Goal: Information Seeking & Learning: Learn about a topic

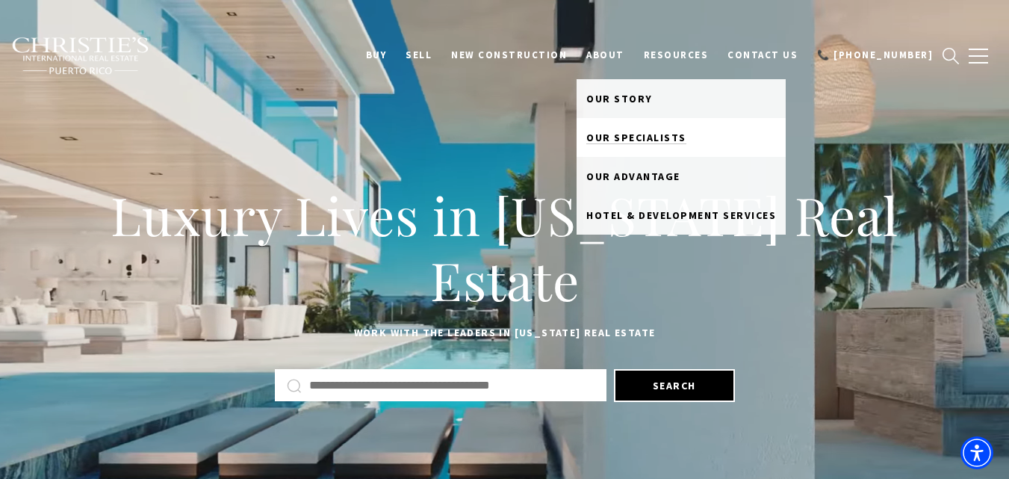
click at [648, 139] on span "Our Specialists" at bounding box center [636, 137] width 100 height 13
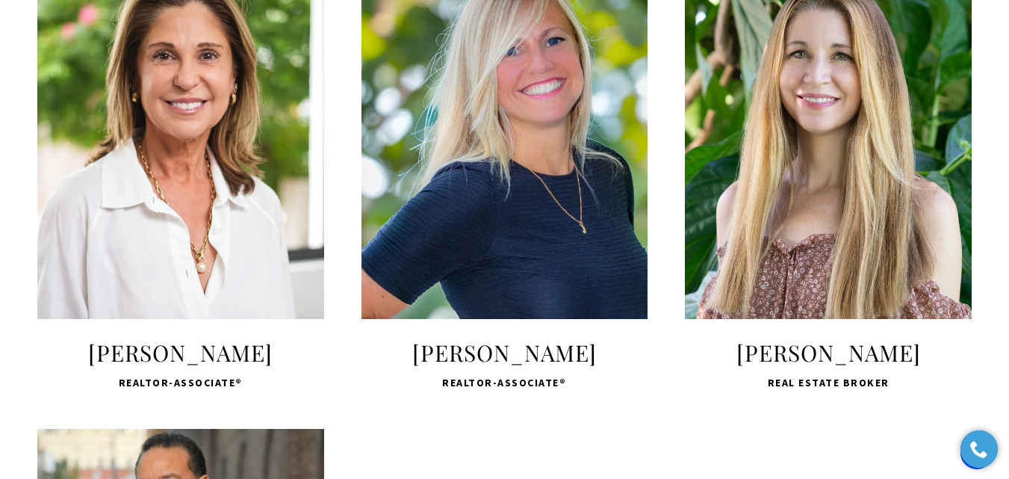
scroll to position [2603, 0]
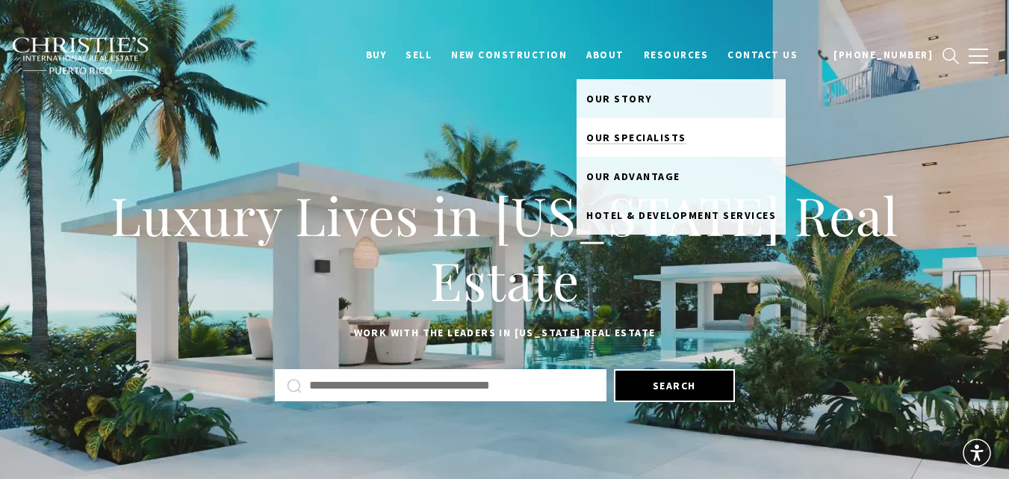
click at [659, 141] on span "Our Specialists" at bounding box center [636, 137] width 100 height 13
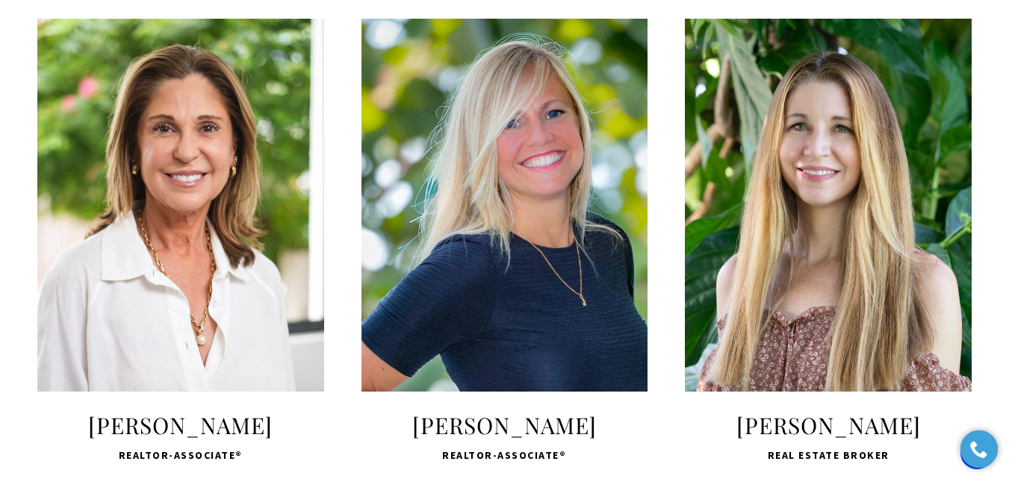
scroll to position [2538, 0]
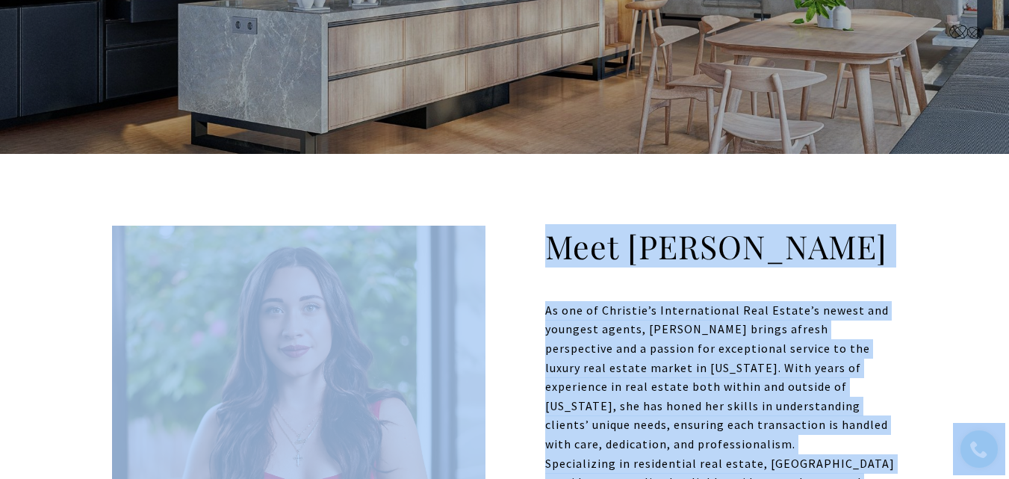
click at [460, 278] on img at bounding box center [298, 411] width 373 height 373
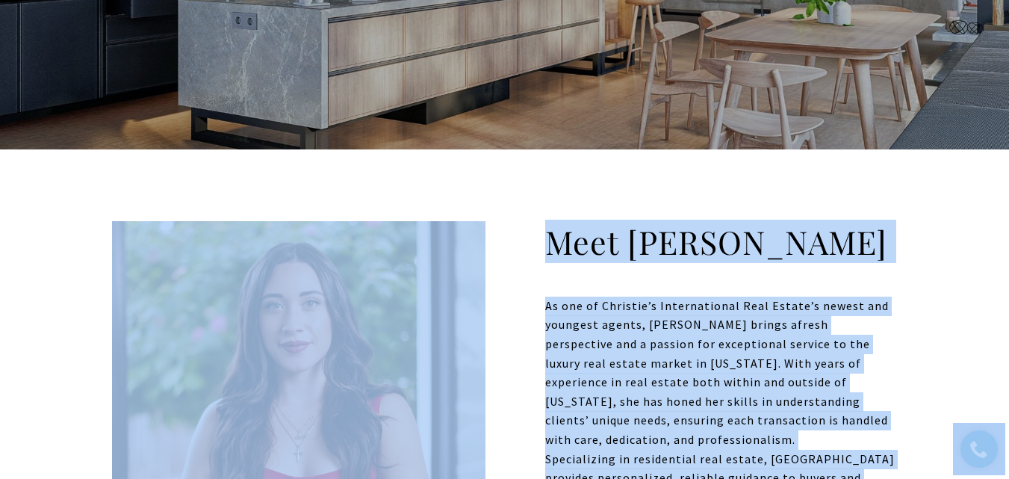
click at [832, 249] on h2 "Meet Dalyza" at bounding box center [504, 249] width 785 height 57
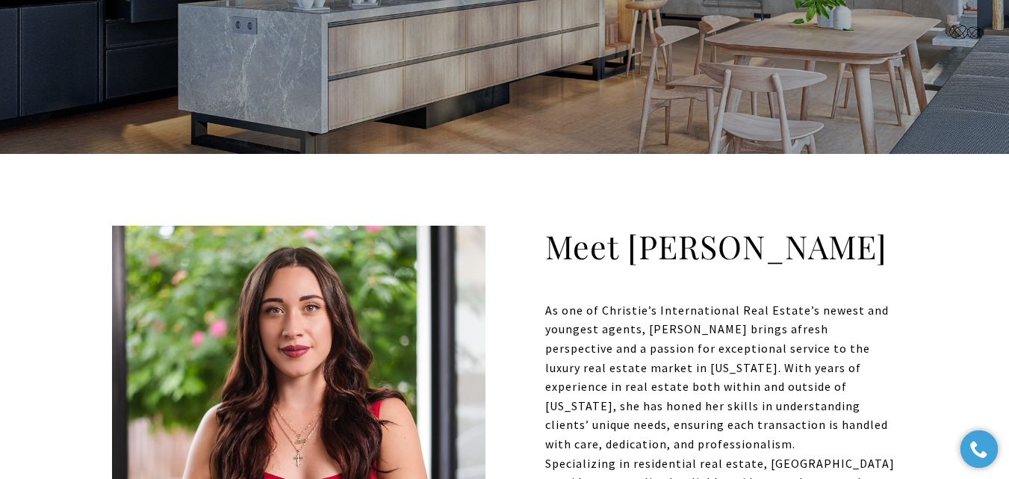
scroll to position [0, 0]
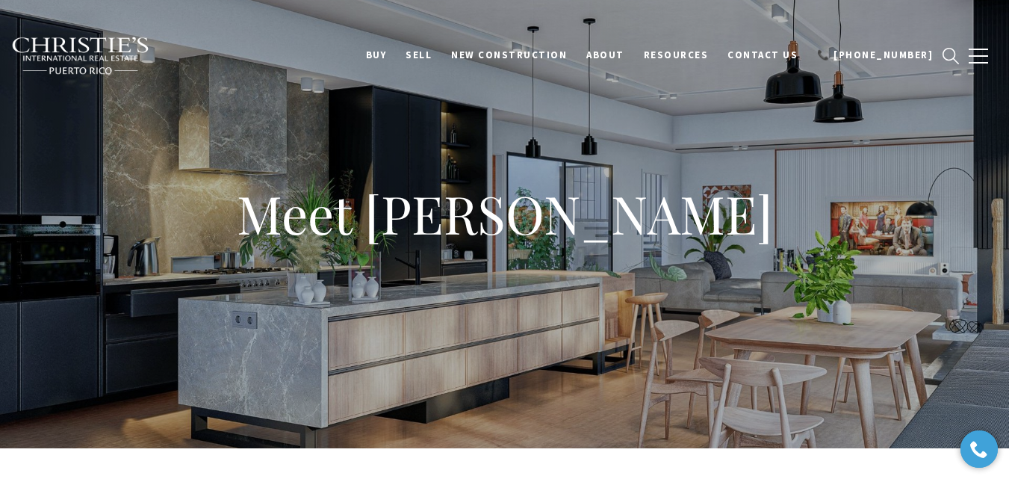
copy h1 "Dalyza Janasiak"
drag, startPoint x: 388, startPoint y: 231, endPoint x: 737, endPoint y: 243, distance: 348.8
click at [737, 242] on h1 "Meet Dalyza Janasiak" at bounding box center [505, 212] width 536 height 57
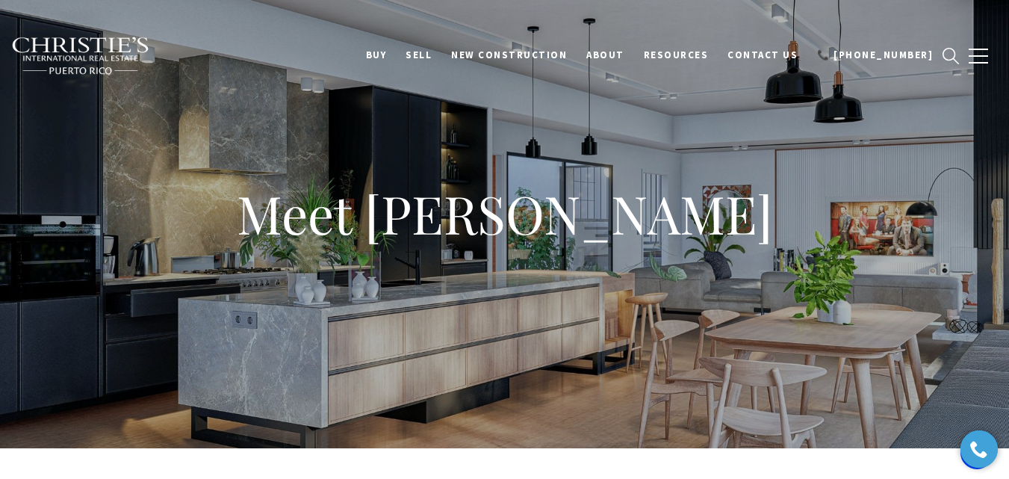
click at [694, 156] on div "Meet Ingrid Brau" at bounding box center [504, 224] width 1009 height 448
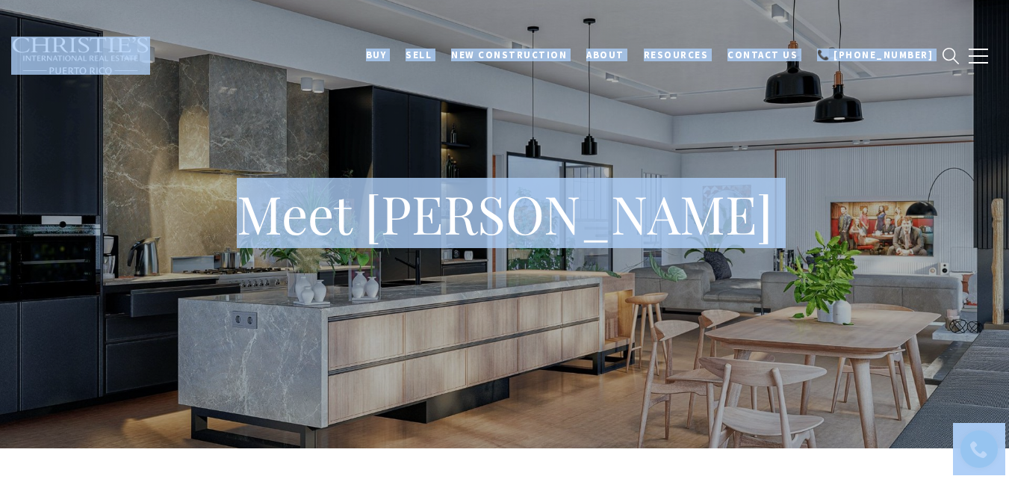
click at [454, 140] on div "Meet Ingrid Brau" at bounding box center [504, 224] width 1009 height 448
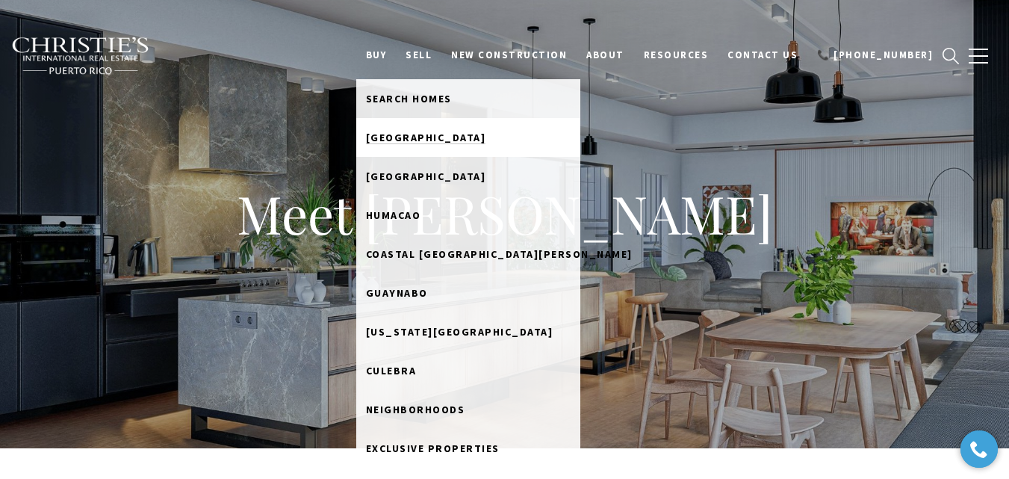
click at [454, 132] on span "[GEOGRAPHIC_DATA]" at bounding box center [426, 137] width 120 height 13
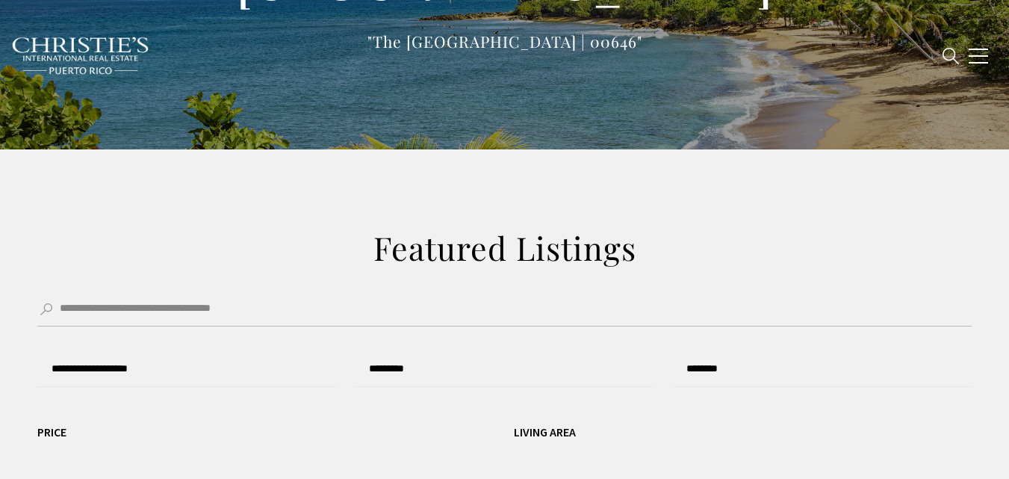
type input "**********"
type input "*********"
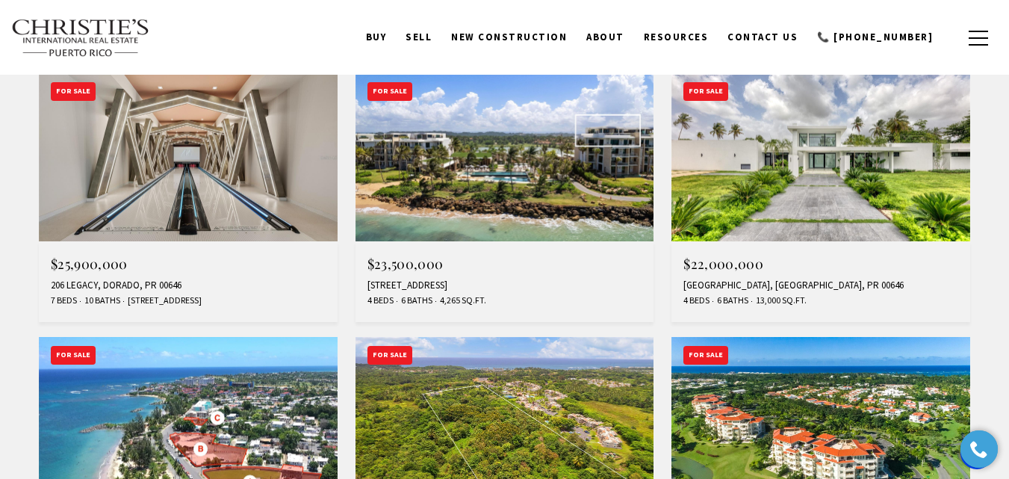
scroll to position [747, 0]
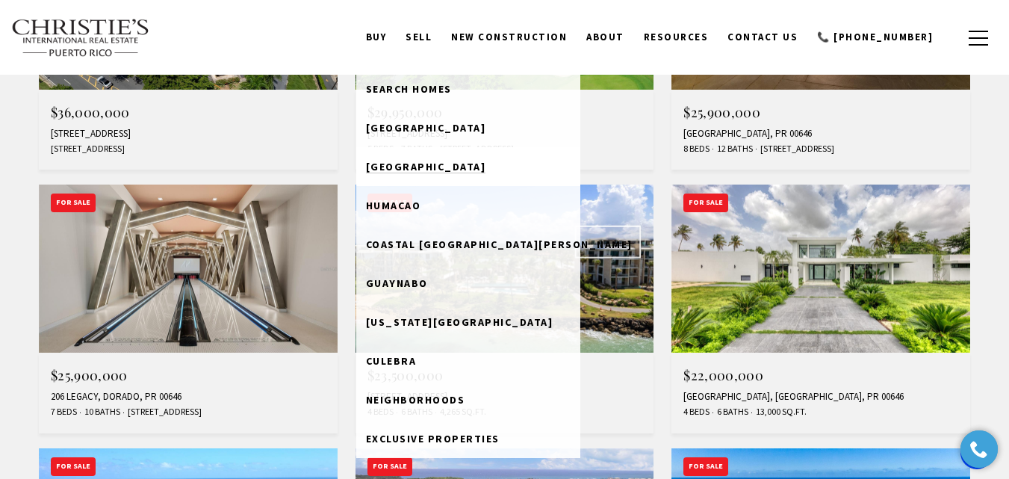
click at [446, 157] on link "Rio Grande" at bounding box center [468, 166] width 224 height 39
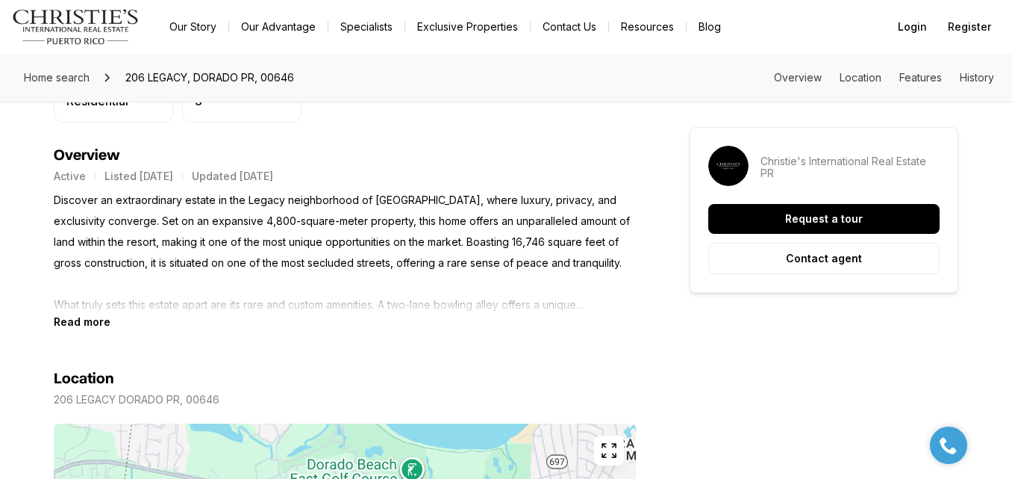
scroll to position [200, 0]
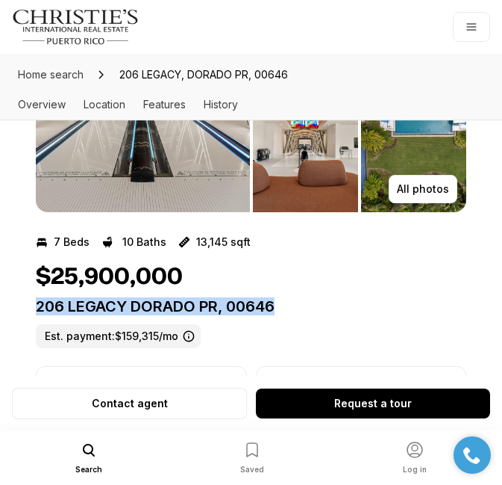
drag, startPoint x: 258, startPoint y: 297, endPoint x: 22, endPoint y: 301, distance: 235.9
copy p "206 LEGACY DORADO PR, 00646"
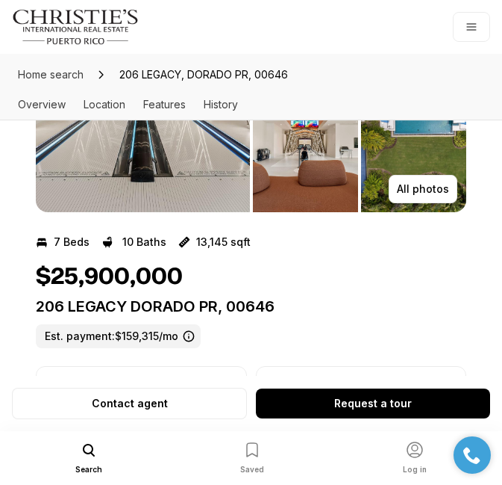
click at [283, 249] on div "7 Beds 10 Baths 13,145 sqft" at bounding box center [251, 242] width 431 height 24
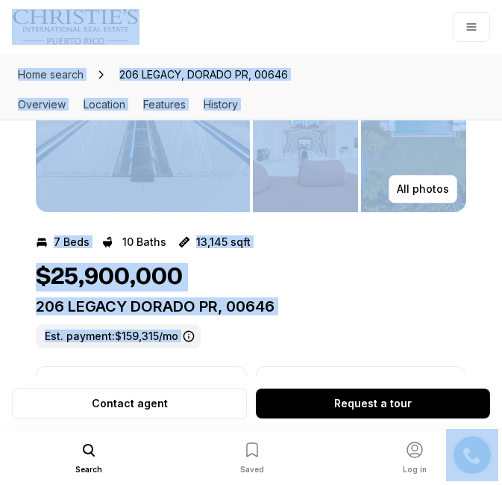
copy body "Go to: Homepage Our Story Our Advantage Specialists Exclusive Properties Contac…"
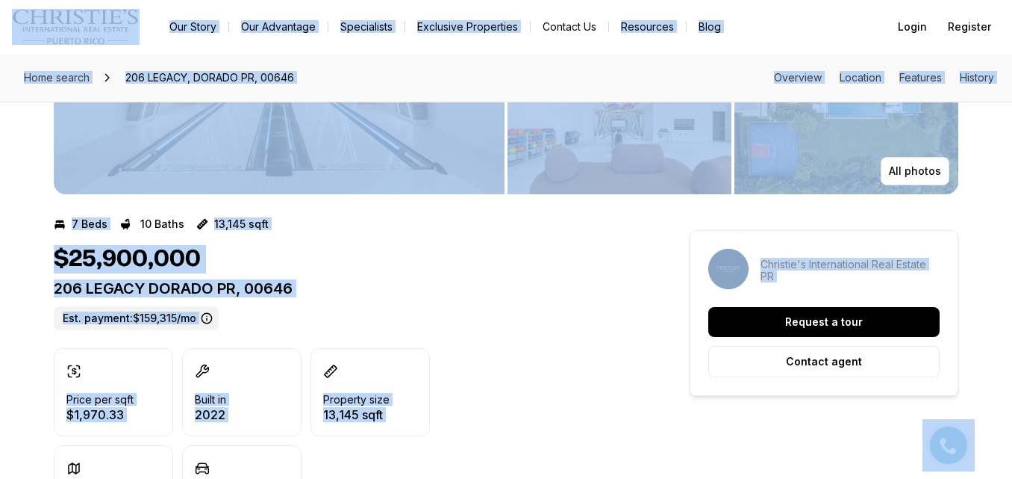
click at [412, 264] on div "$25,900,000" at bounding box center [345, 259] width 582 height 28
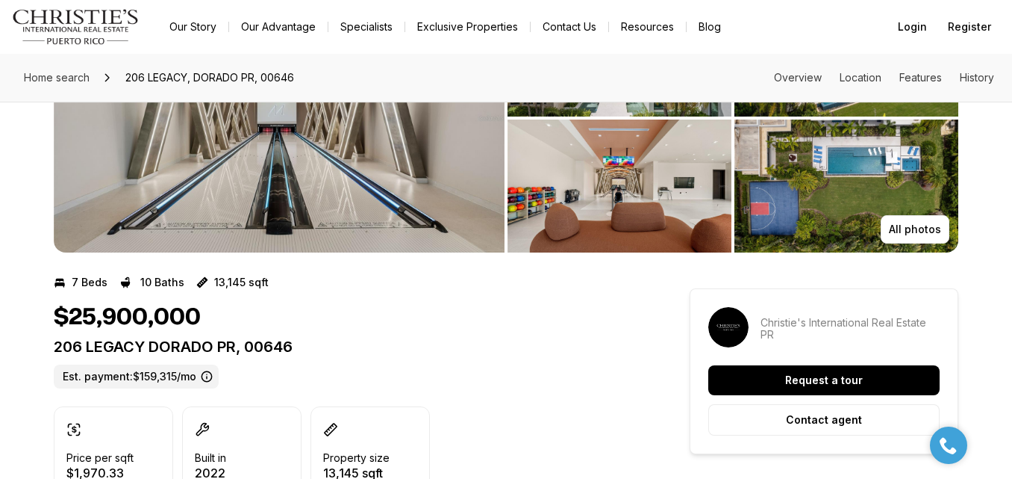
scroll to position [51, 0]
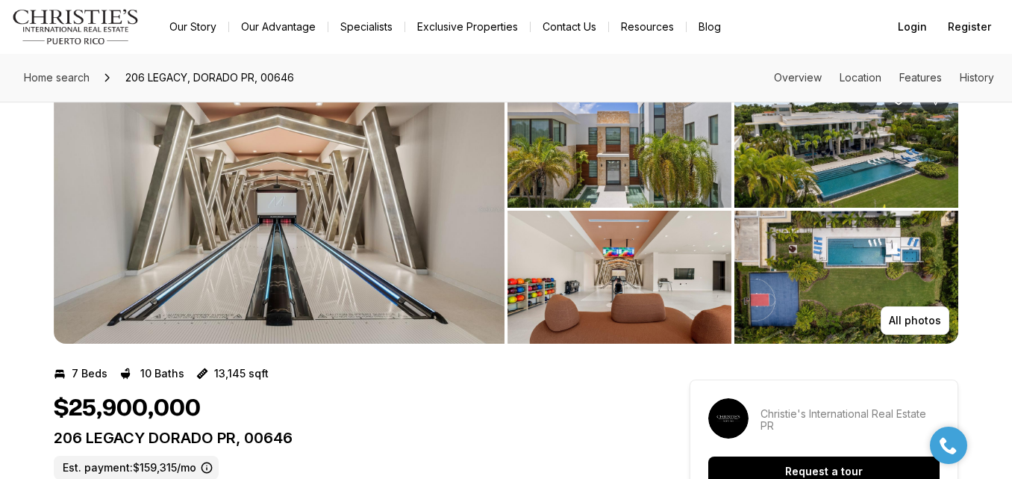
click at [337, 263] on img "View image gallery" at bounding box center [279, 209] width 451 height 269
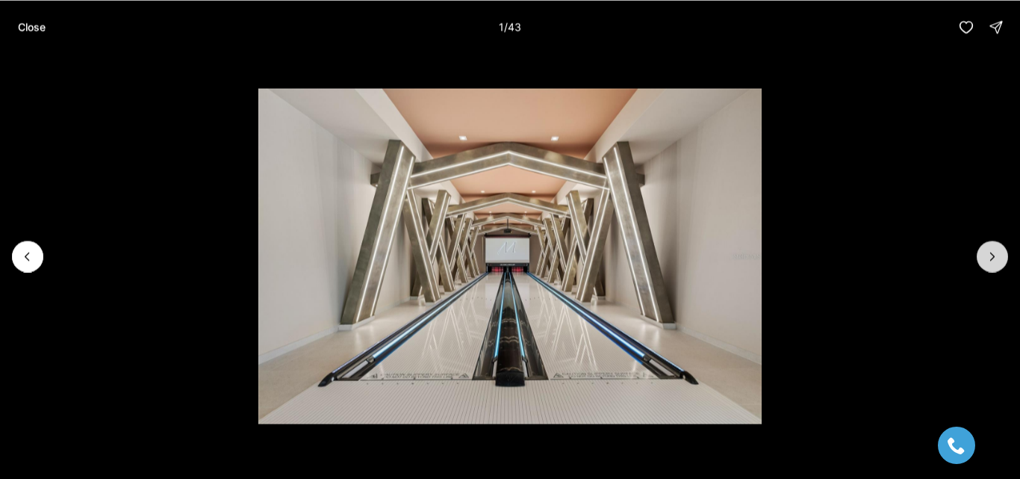
click at [993, 252] on icon "Next slide" at bounding box center [992, 256] width 15 height 15
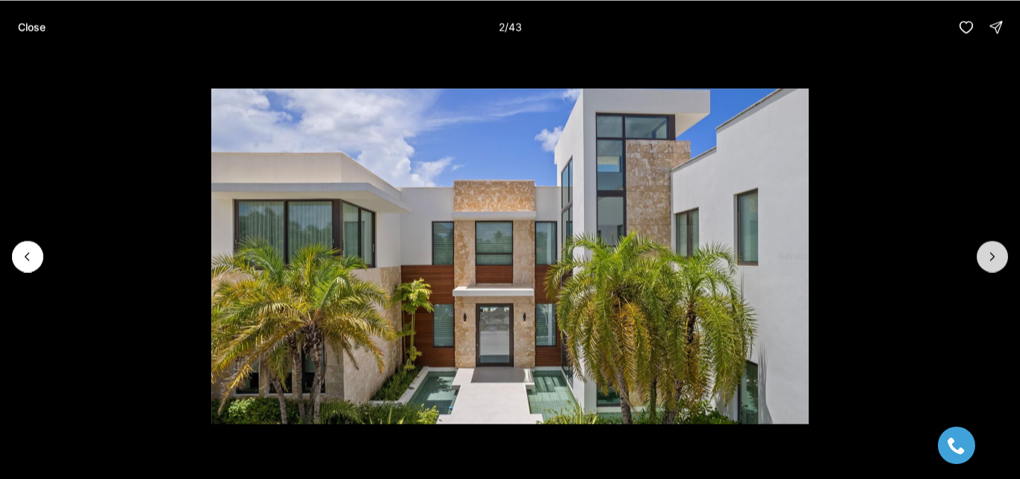
click at [989, 248] on button "Next slide" at bounding box center [991, 255] width 31 height 31
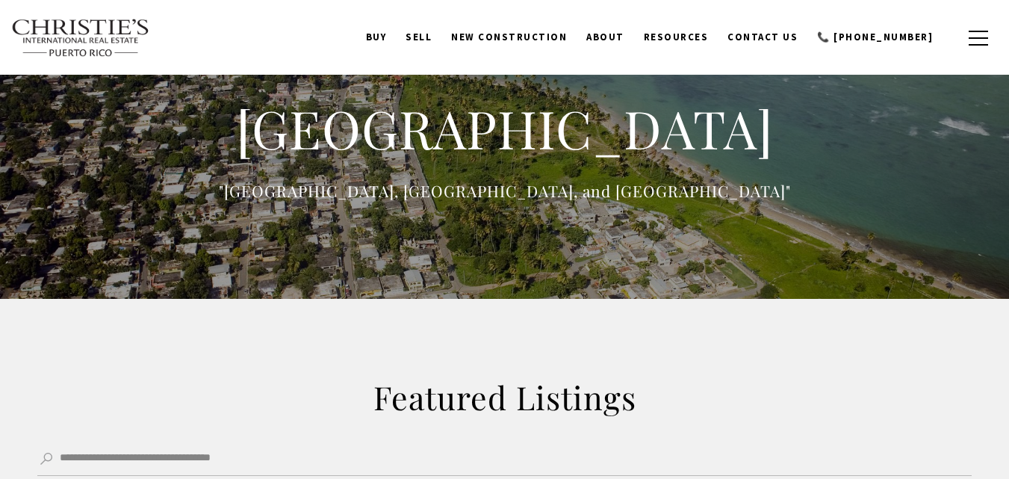
scroll to position [340, 0]
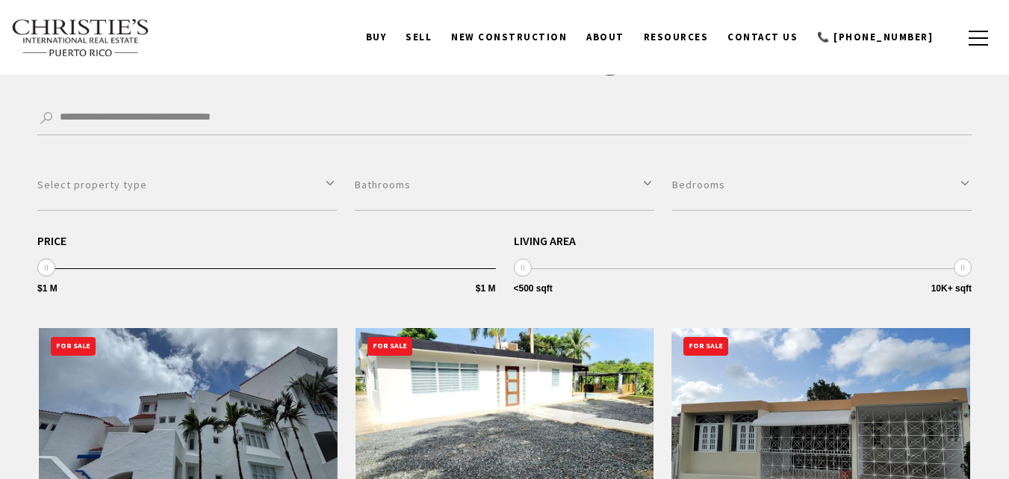
type input "**********"
type input "*********"
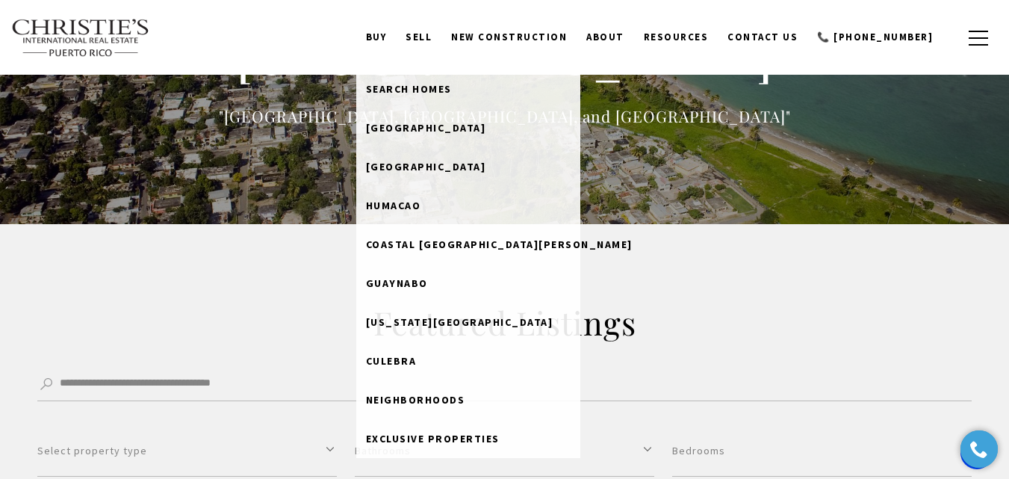
scroll to position [0, 0]
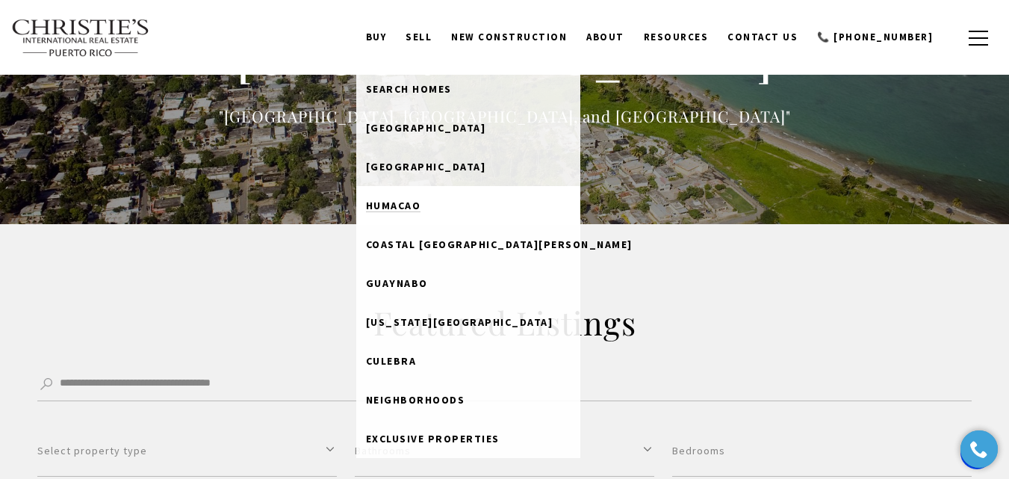
click at [415, 209] on span "Humacao" at bounding box center [393, 205] width 55 height 13
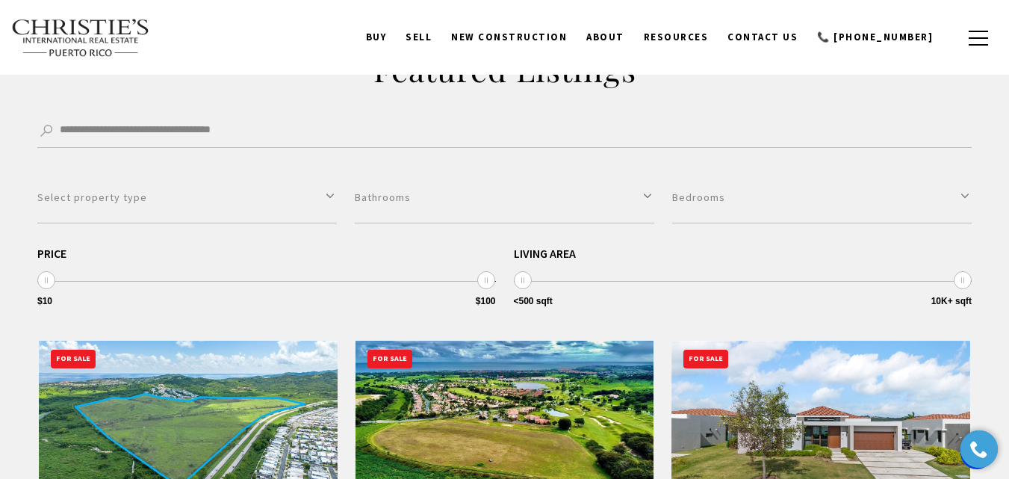
scroll to position [302, 0]
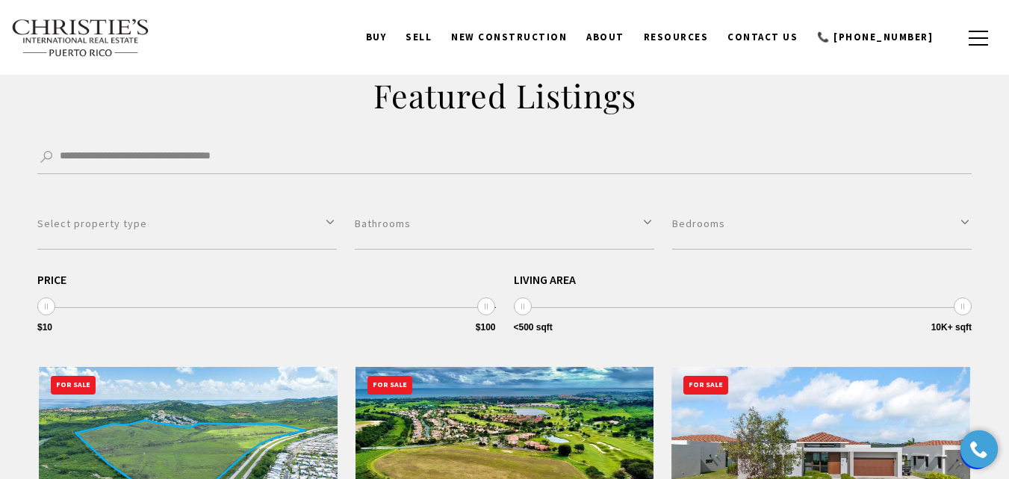
click at [396, 37] on link "BUY" at bounding box center [376, 37] width 40 height 28
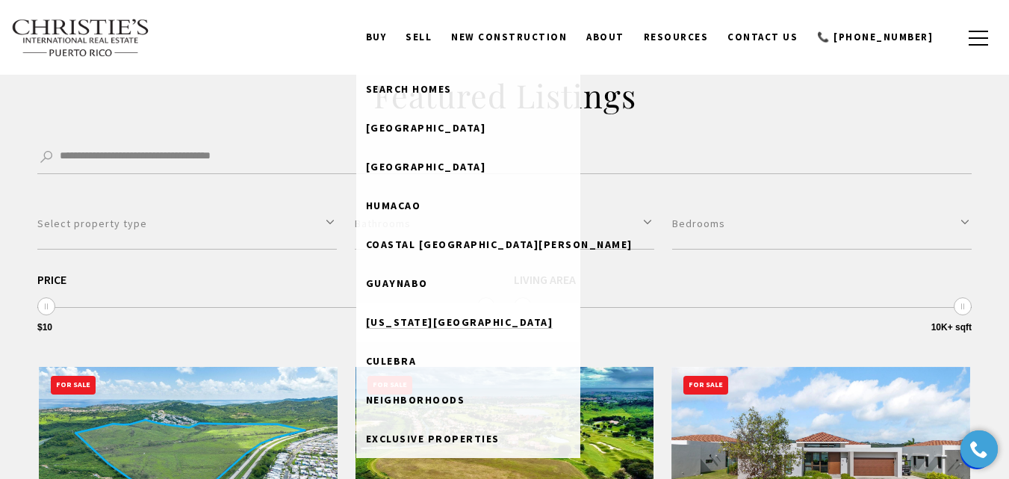
click at [446, 319] on span "[US_STATE][GEOGRAPHIC_DATA]" at bounding box center [459, 321] width 187 height 13
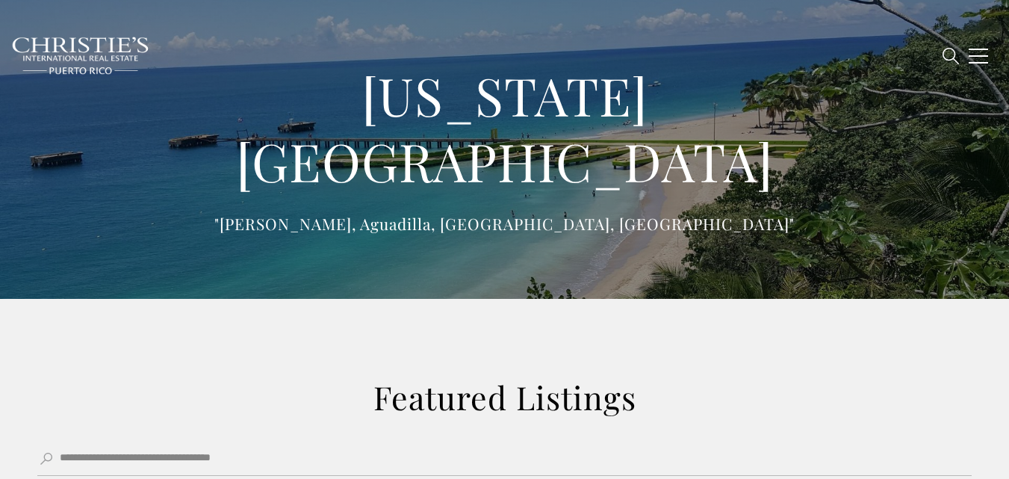
scroll to position [747, 0]
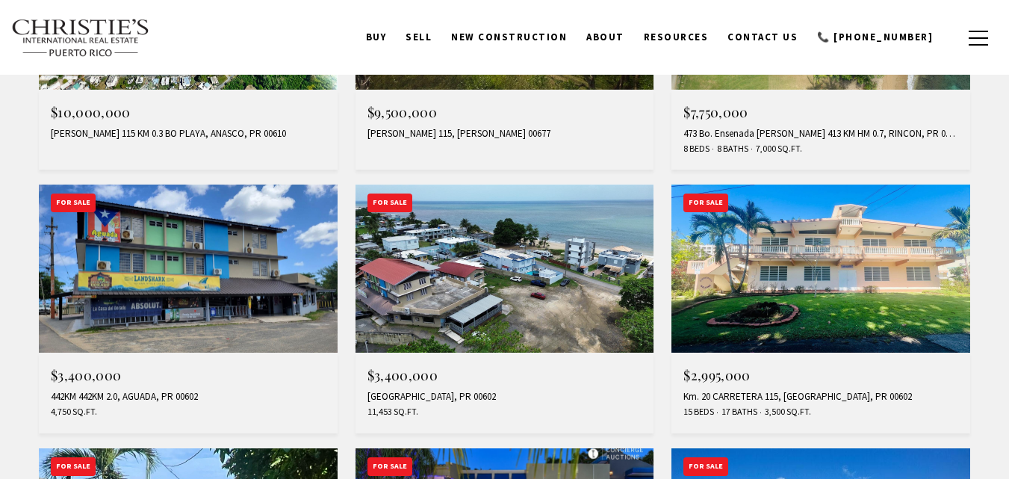
type input "**********"
type input "*********"
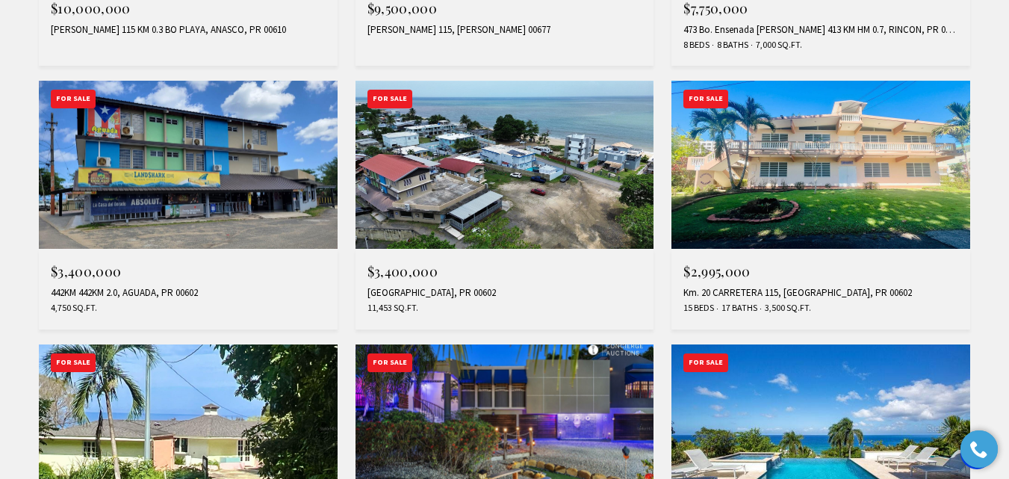
scroll to position [821, 0]
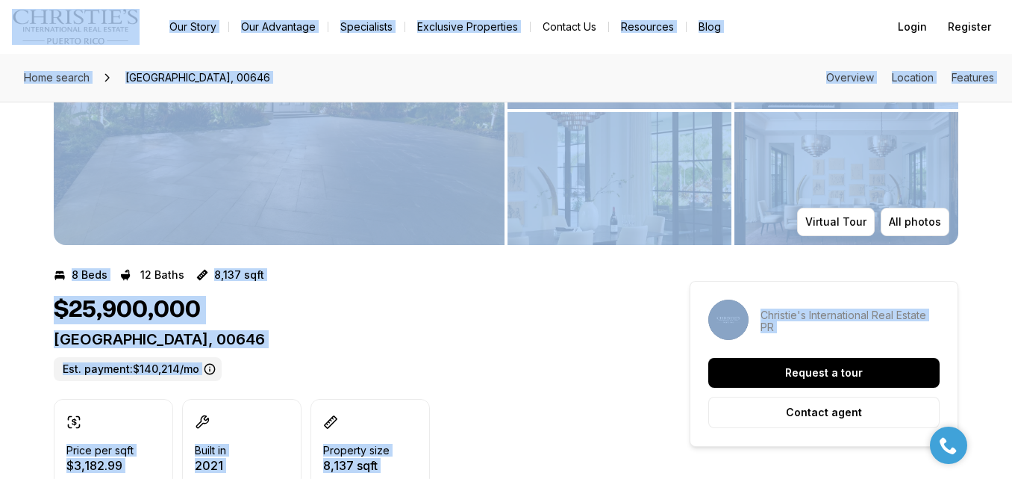
click at [379, 323] on div "$25,900,000" at bounding box center [345, 310] width 582 height 28
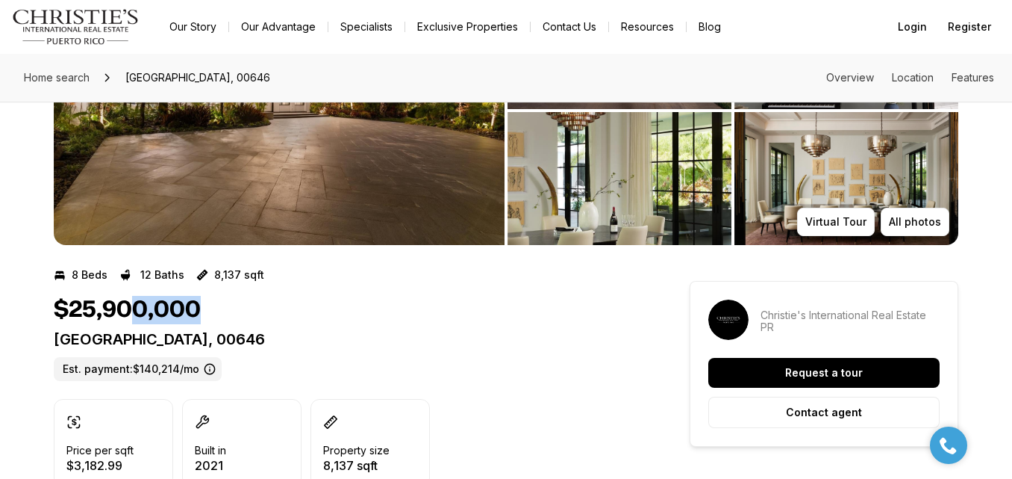
drag, startPoint x: 171, startPoint y: 318, endPoint x: 122, endPoint y: 316, distance: 48.6
click at [122, 316] on div "$25,900,000" at bounding box center [345, 310] width 582 height 28
drag, startPoint x: 393, startPoint y: 328, endPoint x: 28, endPoint y: 331, distance: 364.3
copy p "323 DORADO BEACH EAST DORADO PR, 00646"
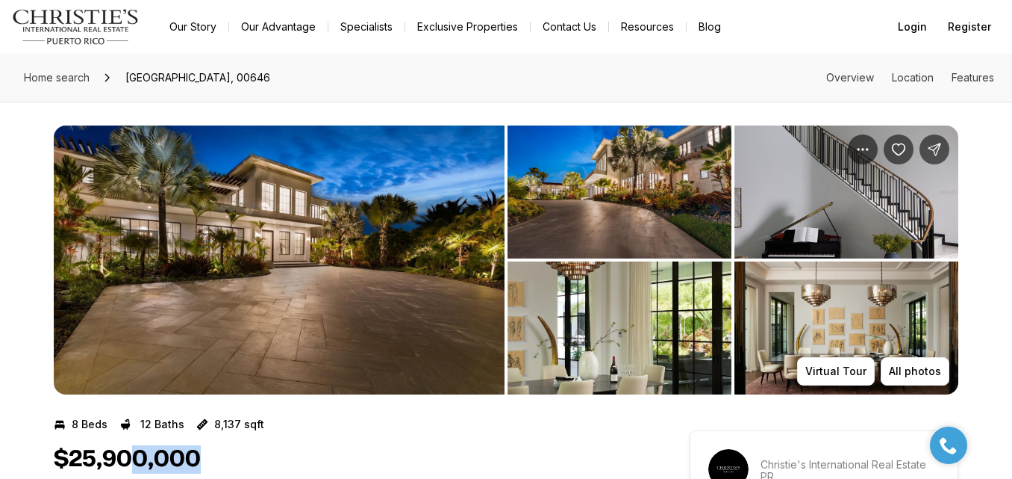
click at [645, 196] on img "View image gallery" at bounding box center [620, 191] width 224 height 133
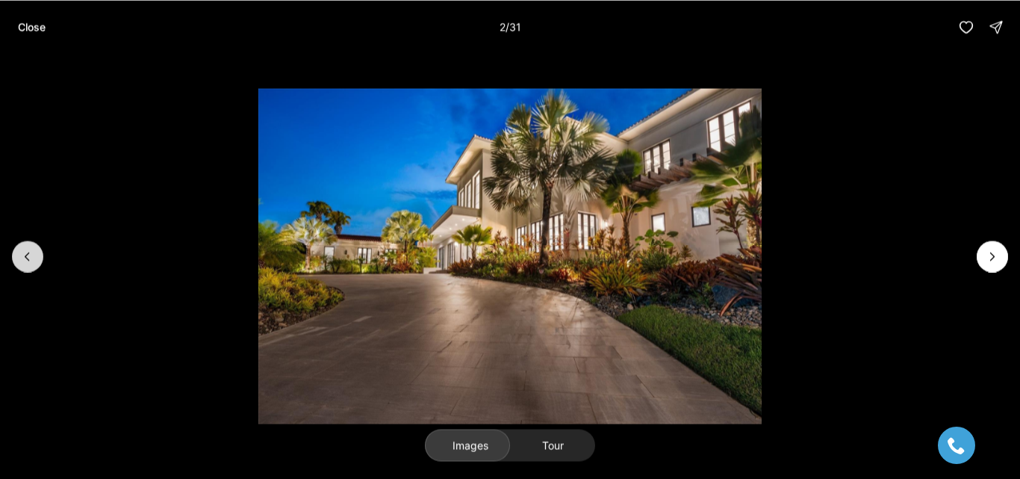
click at [33, 260] on icon "Previous slide" at bounding box center [27, 256] width 15 height 15
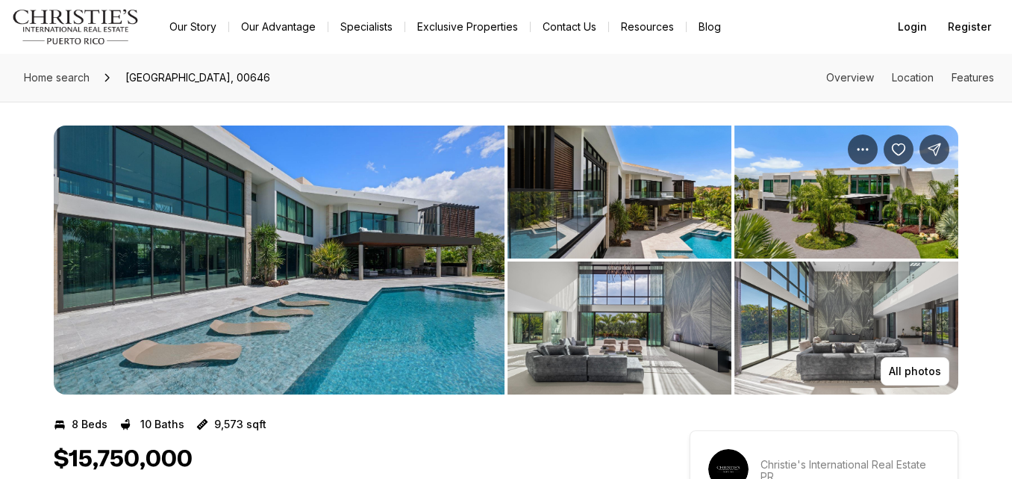
click at [572, 213] on img "View image gallery" at bounding box center [620, 191] width 224 height 133
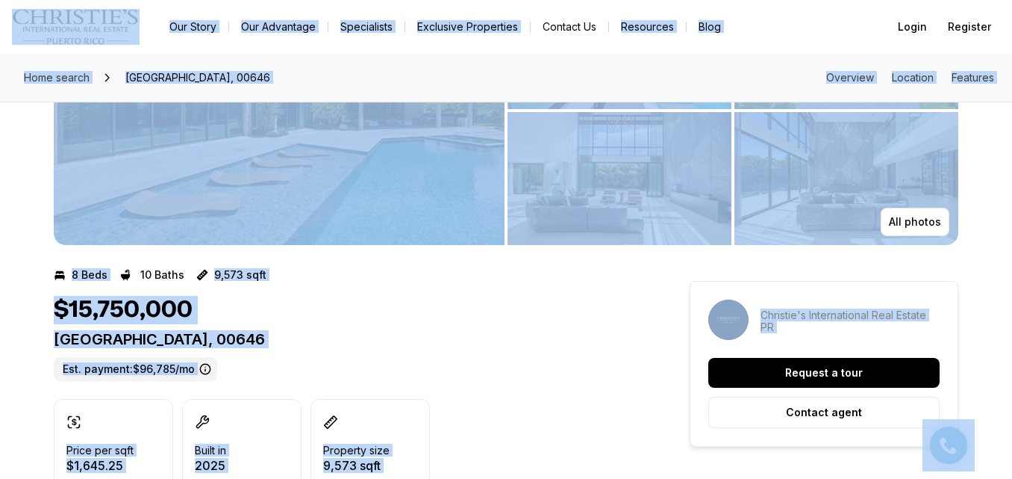
click at [490, 284] on div "8 Beds 10 Baths 9,573 sqft" at bounding box center [345, 275] width 582 height 24
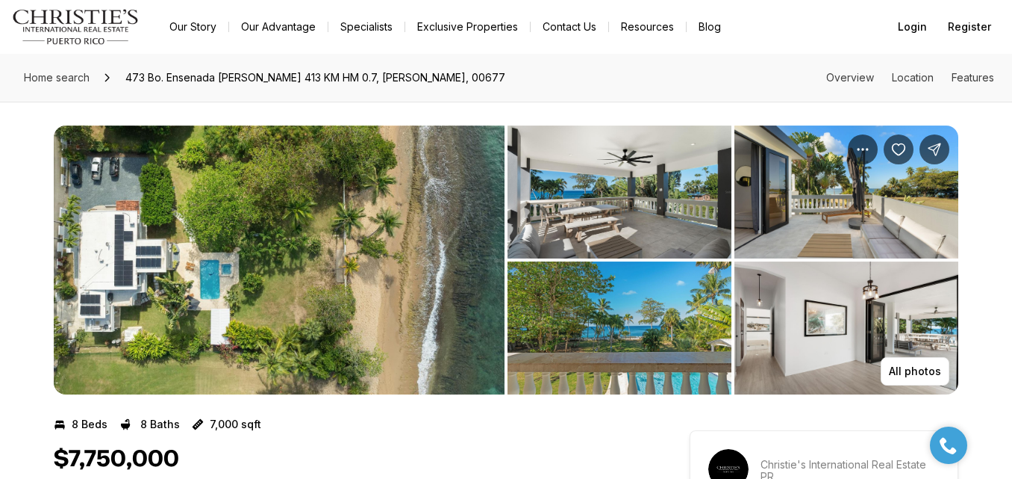
click at [668, 198] on img "View image gallery" at bounding box center [620, 191] width 224 height 133
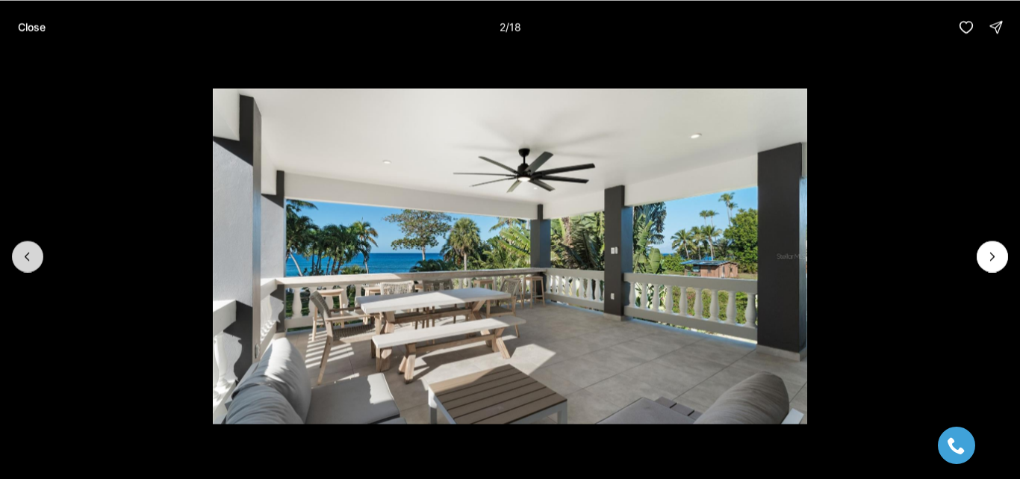
click at [23, 263] on icon "Previous slide" at bounding box center [27, 256] width 15 height 15
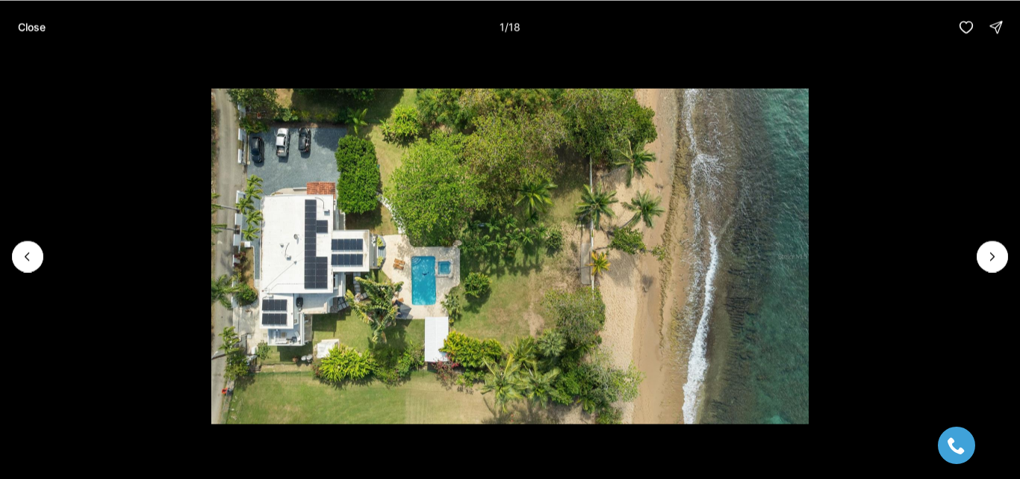
click at [1008, 256] on li "1 of 18" at bounding box center [510, 256] width 1020 height 404
click at [1003, 259] on button "Next slide" at bounding box center [991, 255] width 31 height 31
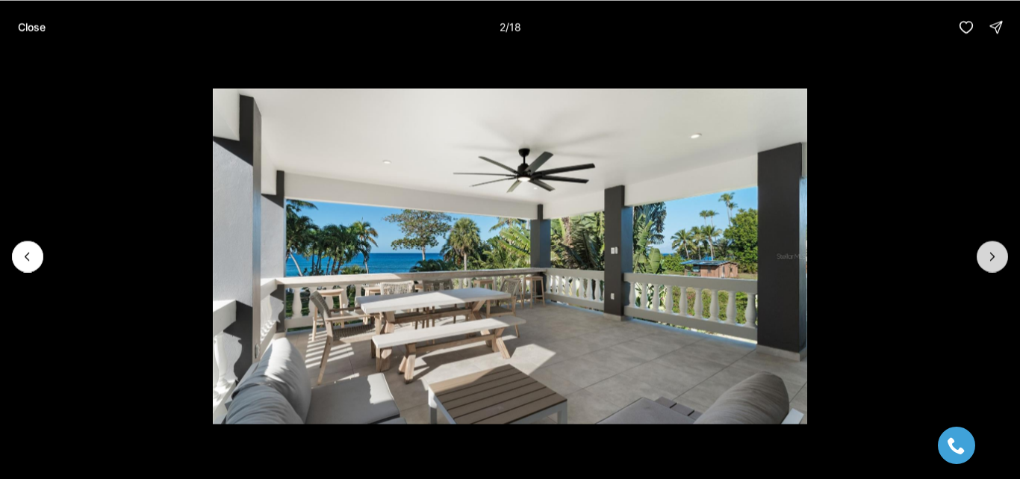
click at [1003, 259] on button "Next slide" at bounding box center [991, 255] width 31 height 31
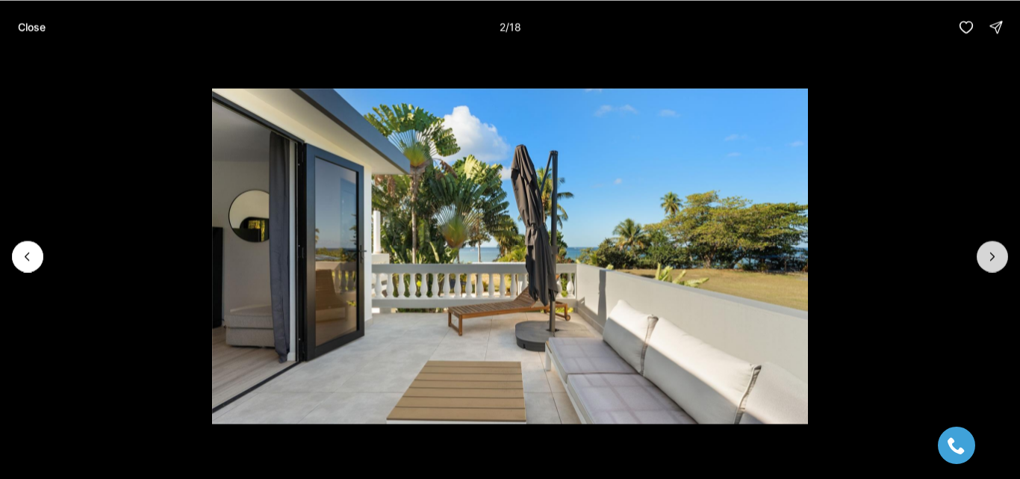
click at [1003, 259] on button "Next slide" at bounding box center [991, 255] width 31 height 31
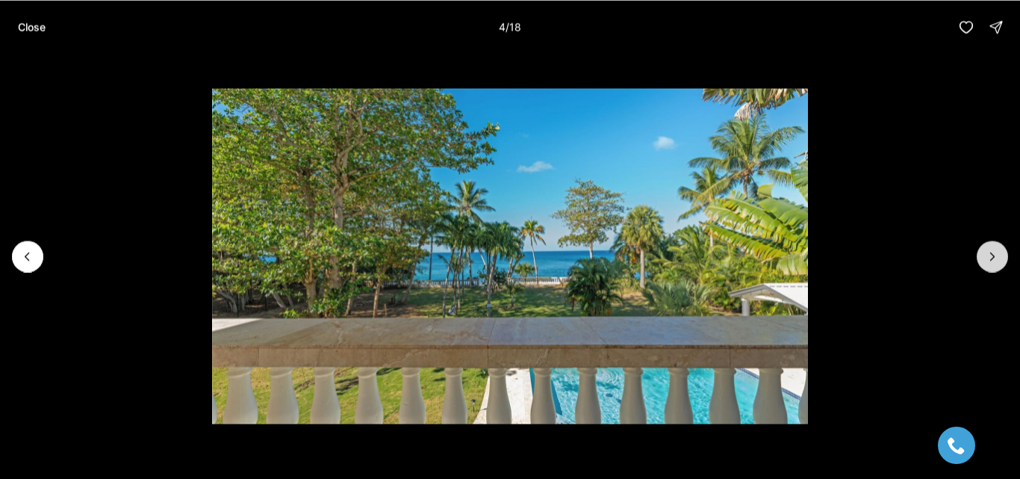
click at [1003, 259] on button "Next slide" at bounding box center [991, 255] width 31 height 31
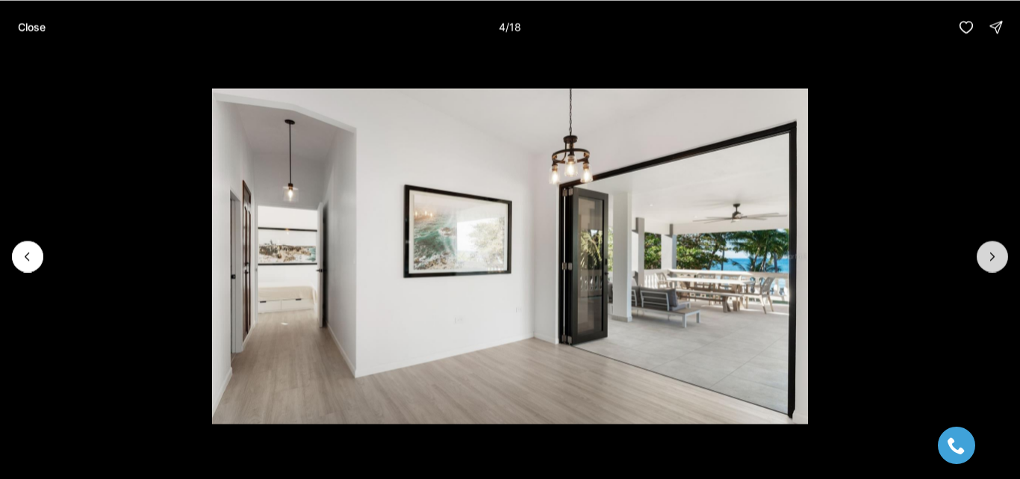
click at [1003, 259] on button "Next slide" at bounding box center [991, 255] width 31 height 31
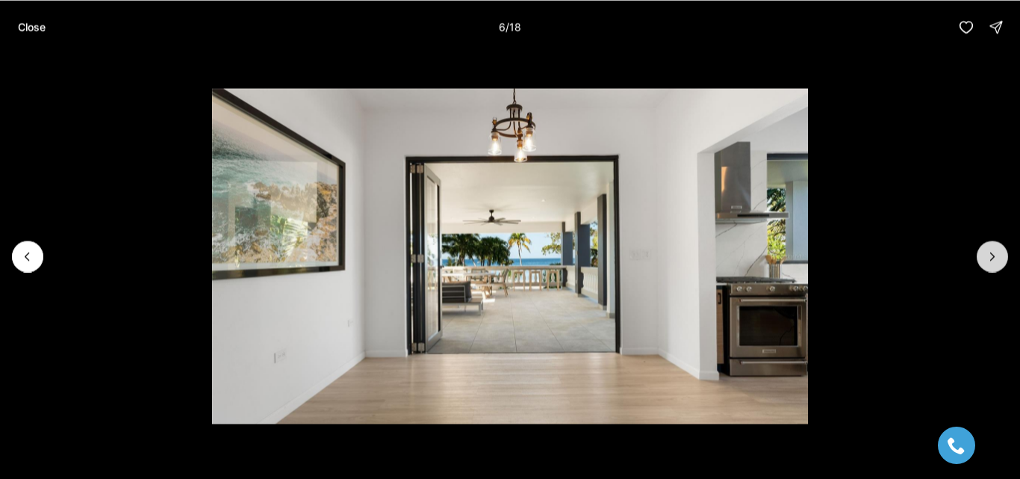
click at [1003, 259] on button "Next slide" at bounding box center [991, 255] width 31 height 31
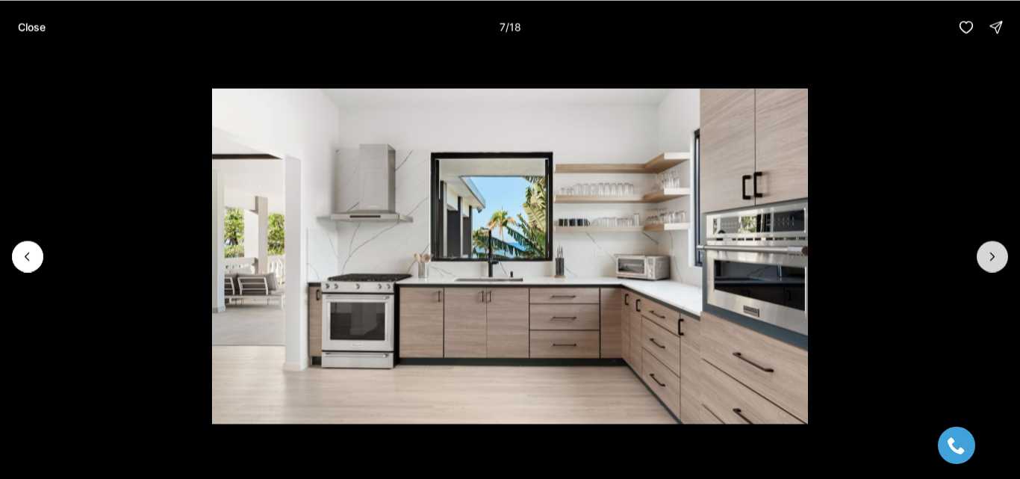
click at [1003, 259] on button "Next slide" at bounding box center [991, 255] width 31 height 31
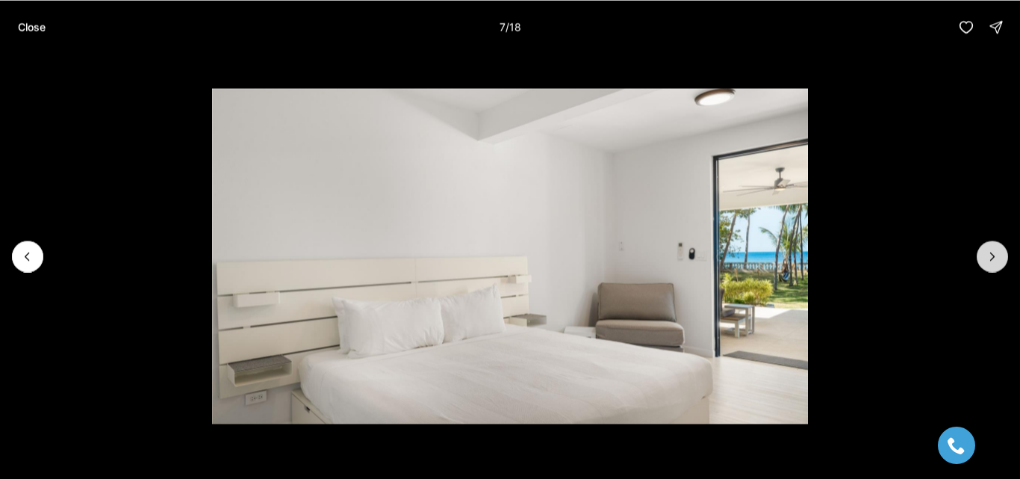
click at [1003, 259] on button "Next slide" at bounding box center [991, 255] width 31 height 31
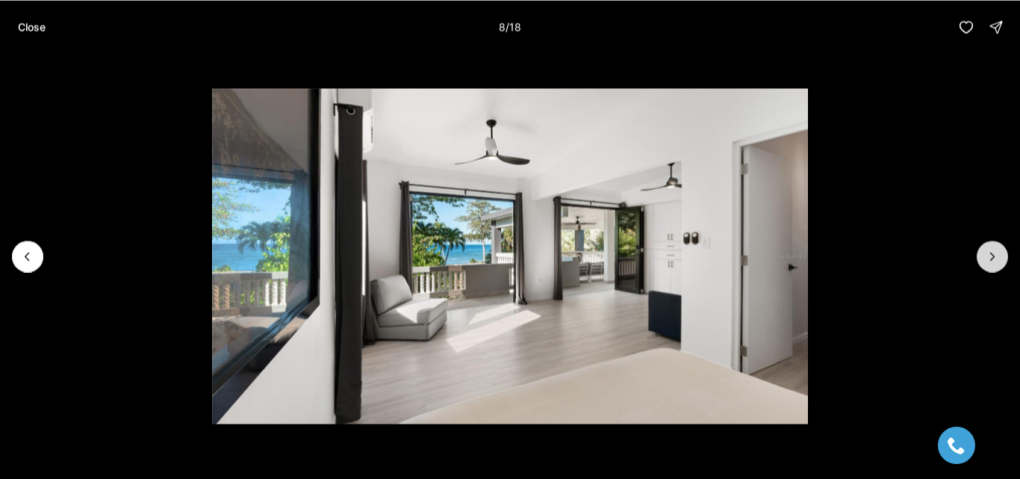
click at [1003, 259] on button "Next slide" at bounding box center [991, 255] width 31 height 31
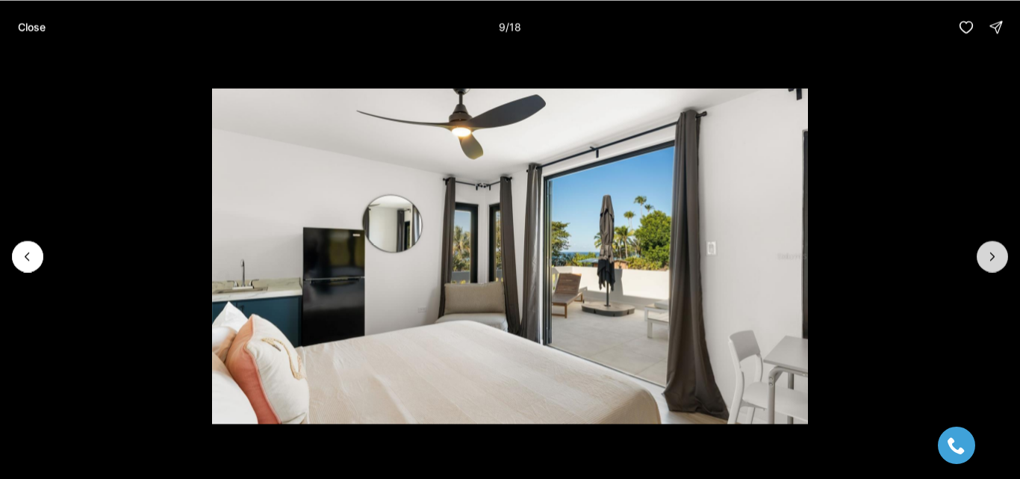
click at [1003, 259] on button "Next slide" at bounding box center [991, 255] width 31 height 31
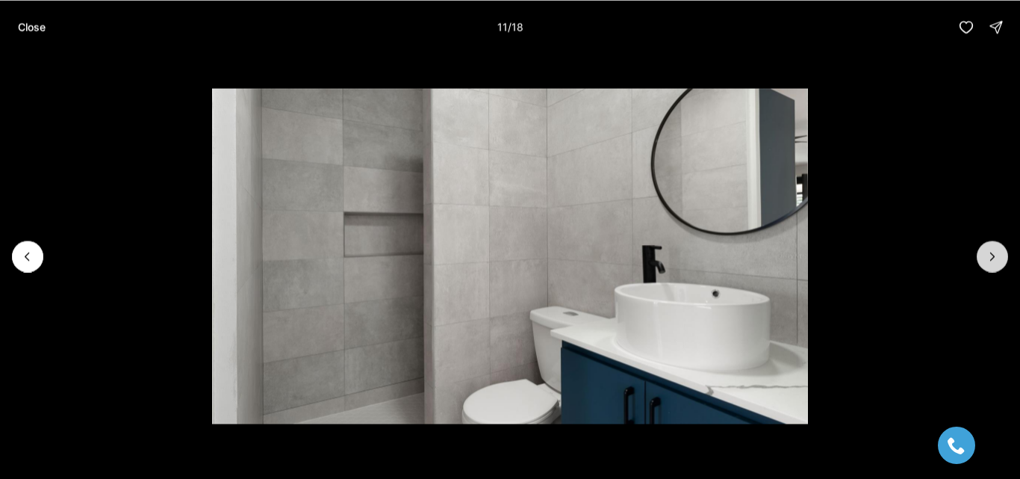
click at [1003, 259] on button "Next slide" at bounding box center [991, 255] width 31 height 31
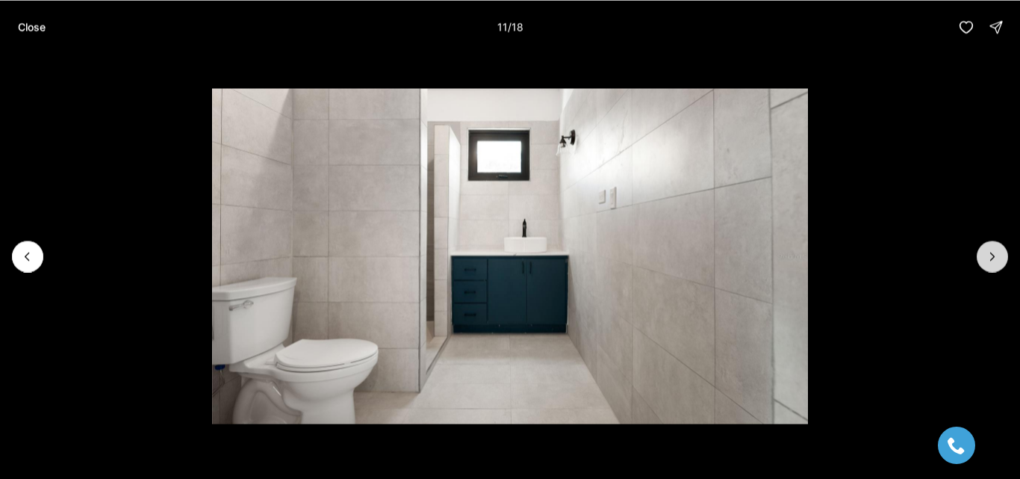
click at [1003, 259] on button "Next slide" at bounding box center [991, 255] width 31 height 31
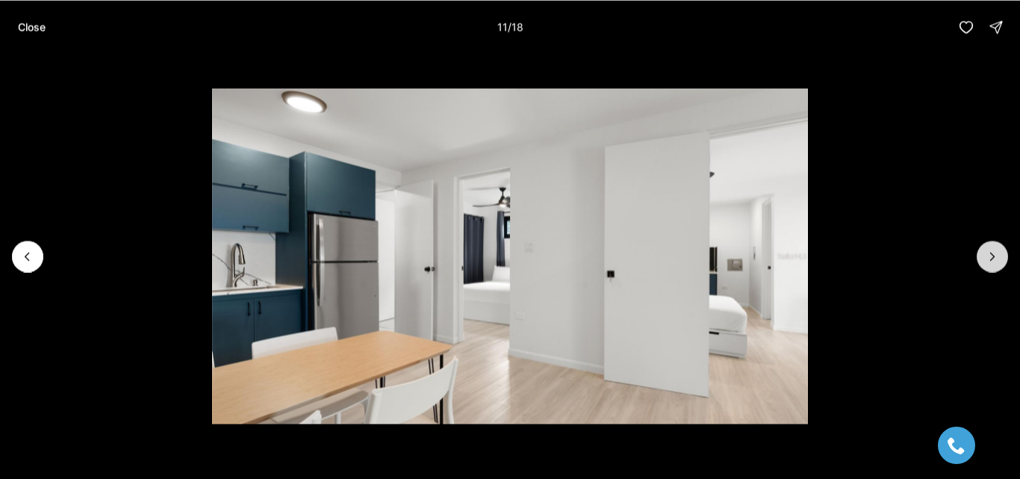
click at [1003, 259] on button "Next slide" at bounding box center [991, 255] width 31 height 31
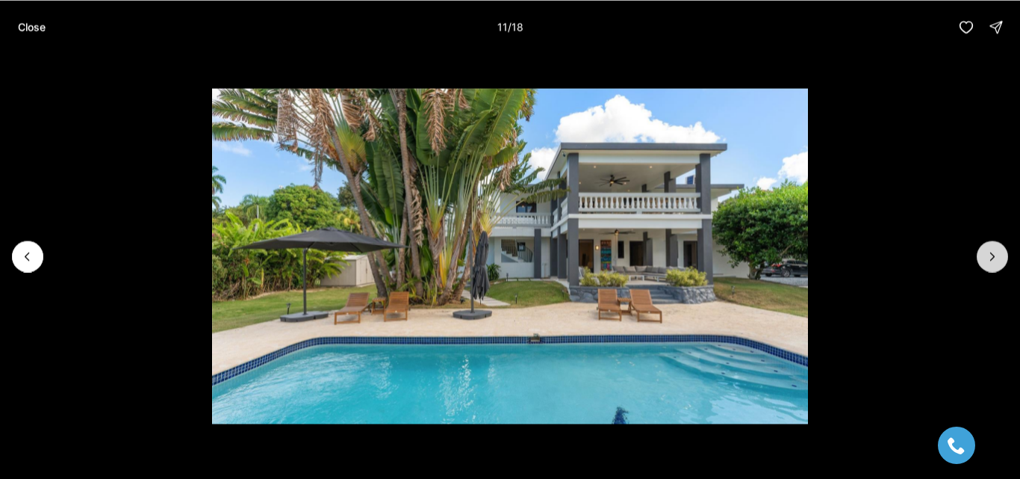
click at [1003, 259] on button "Next slide" at bounding box center [991, 255] width 31 height 31
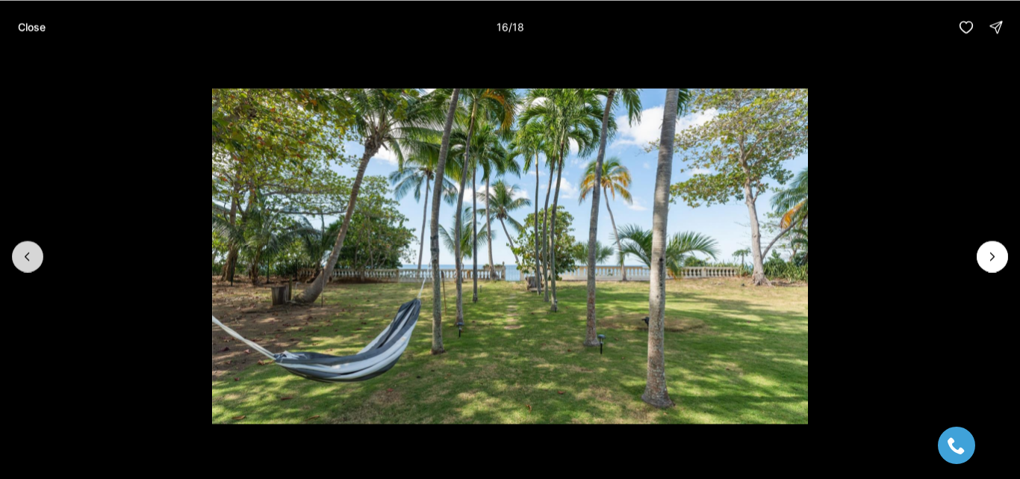
click at [22, 263] on icon "Previous slide" at bounding box center [27, 256] width 15 height 15
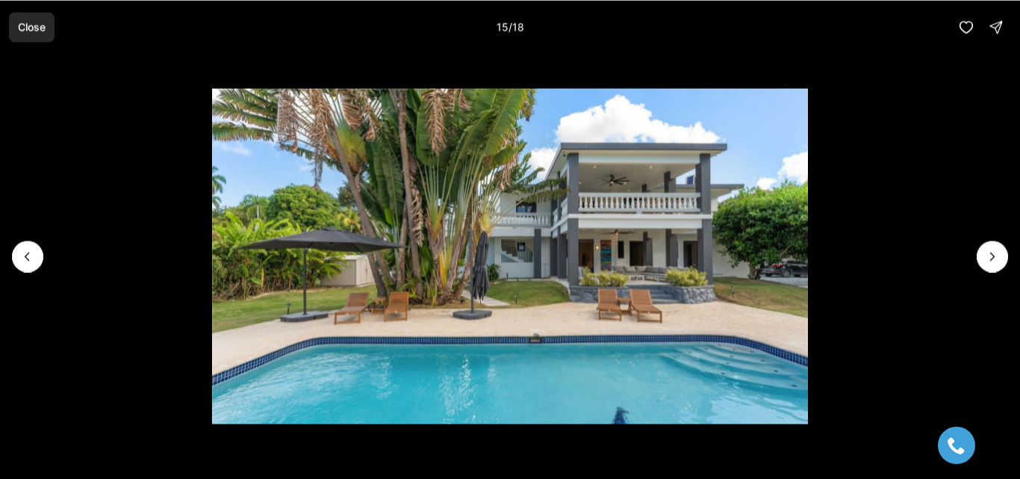
click at [27, 23] on p "Close" at bounding box center [32, 27] width 28 height 12
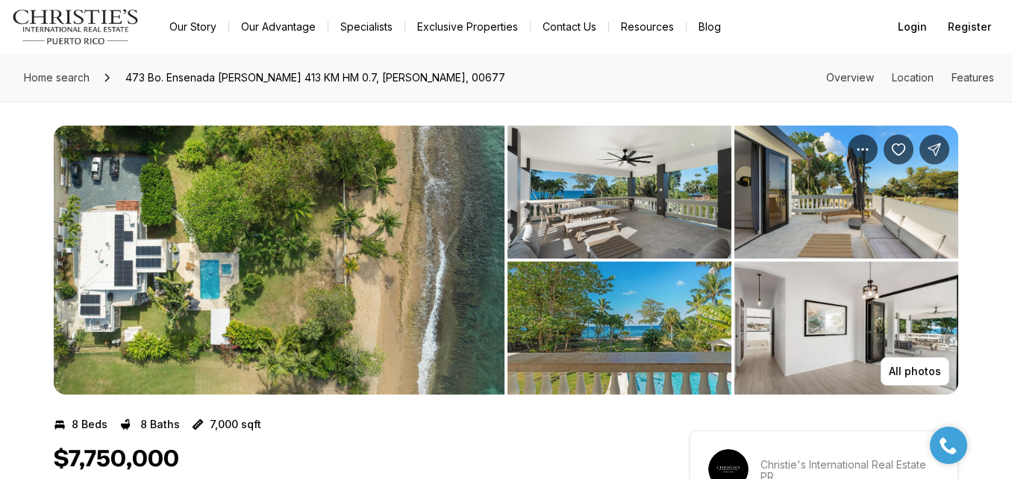
click at [255, 100] on div "Home search 473 Bo. Ensenada CARR 413 KM HM 0.7, RINCON PR, 00677 Overview Loca…" at bounding box center [506, 78] width 1012 height 48
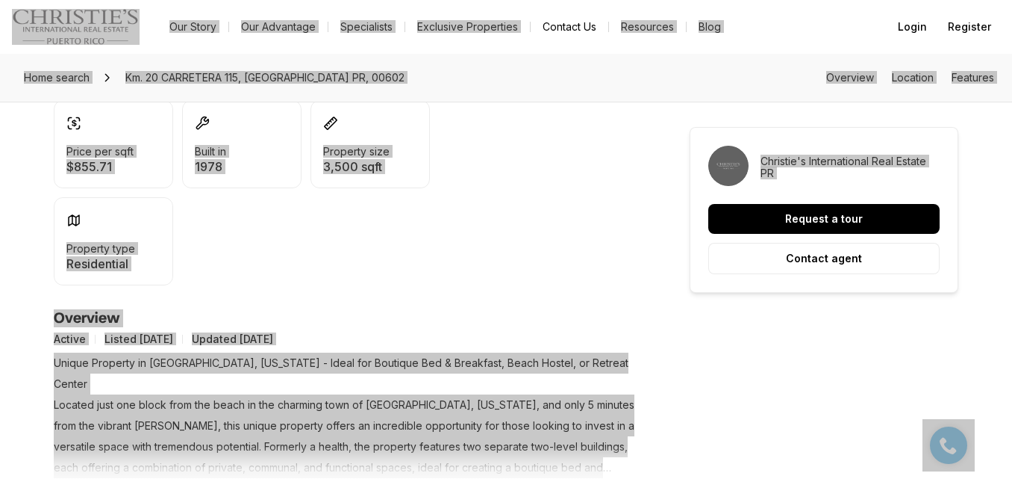
scroll to position [75, 0]
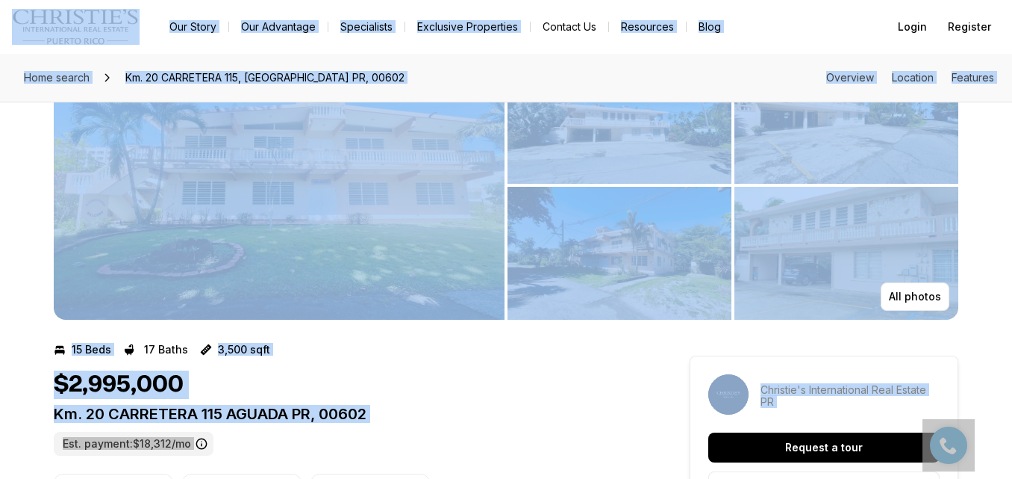
click at [539, 376] on div "$2,995,000" at bounding box center [345, 384] width 582 height 28
drag, startPoint x: 473, startPoint y: 435, endPoint x: 476, endPoint y: 367, distance: 68.7
click at [474, 434] on div "Km. 20 CARRETERA 115 AGUADA PR, 00602 Est. payment: $18,312/mo" at bounding box center [345, 430] width 582 height 51
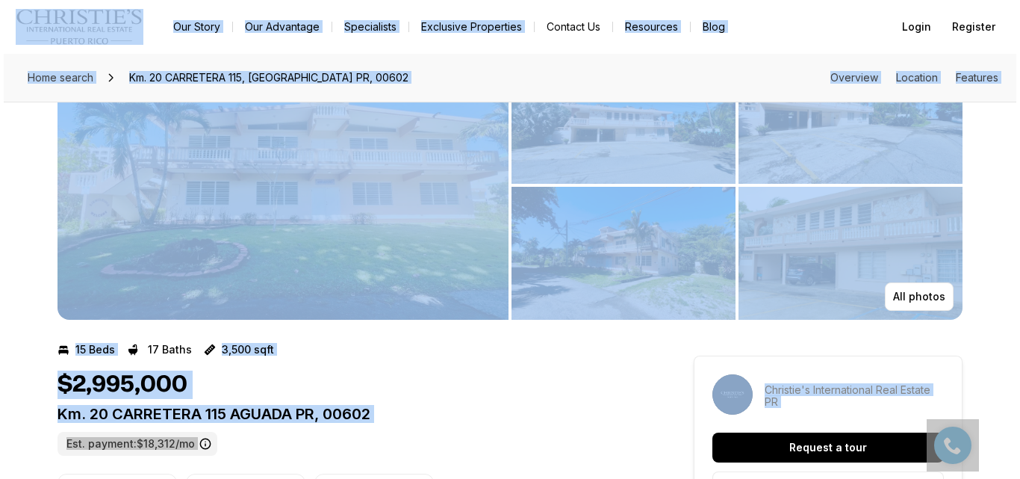
scroll to position [0, 0]
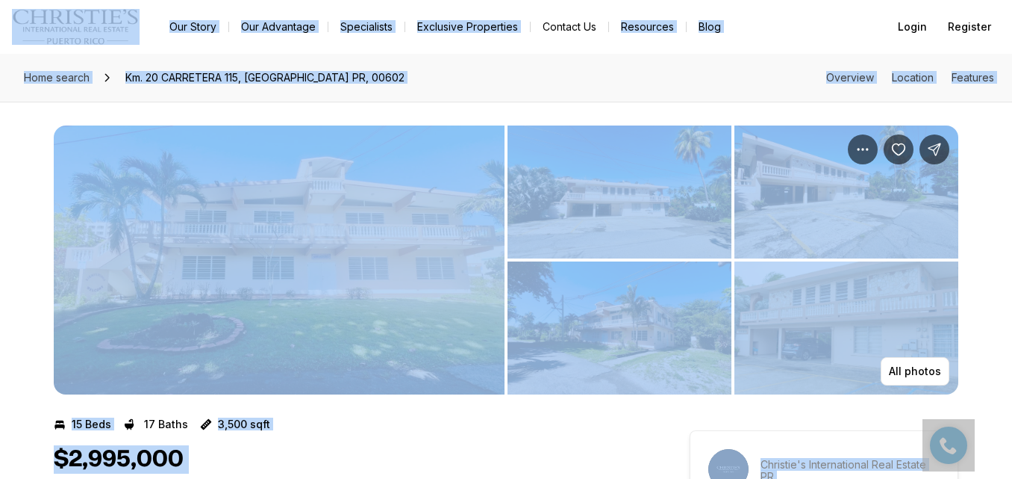
click at [559, 115] on div "All photos" at bounding box center [506, 248] width 932 height 293
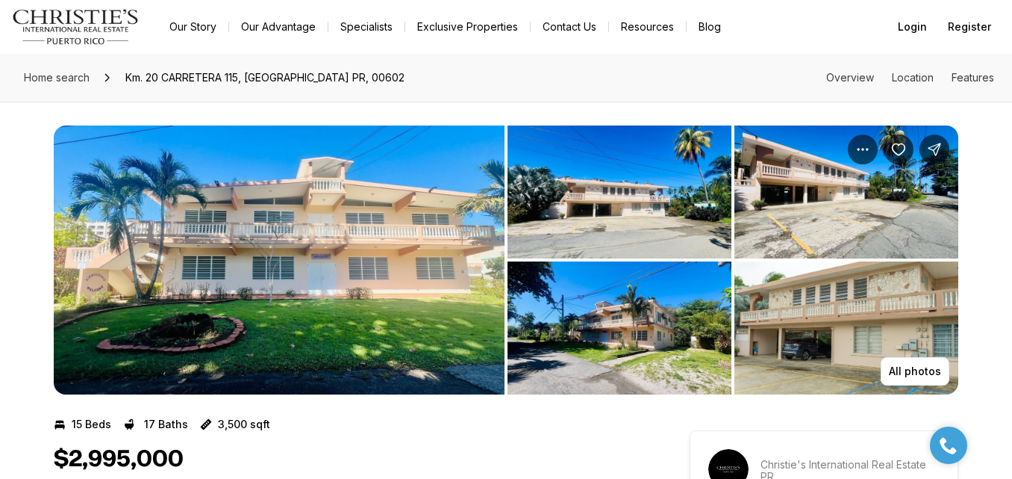
click at [411, 302] on img "View image gallery" at bounding box center [279, 259] width 451 height 269
